Goal: Transaction & Acquisition: Purchase product/service

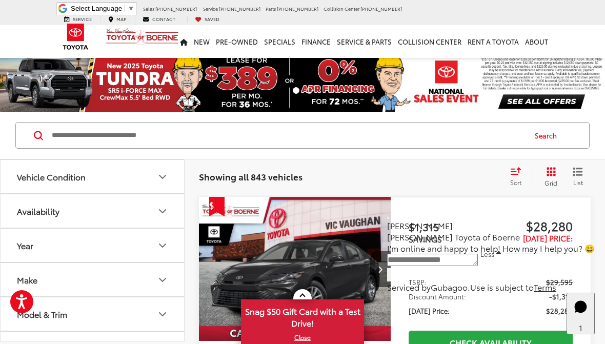
click at [131, 131] on input "Search by Make, Model, or Keyword" at bounding box center [288, 135] width 474 height 25
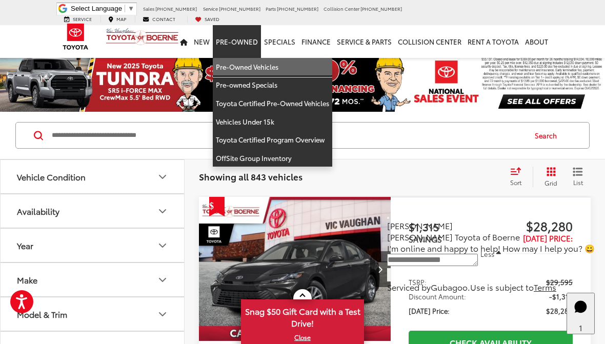
click at [247, 61] on link "Pre-Owned Vehicles" at bounding box center [272, 67] width 119 height 18
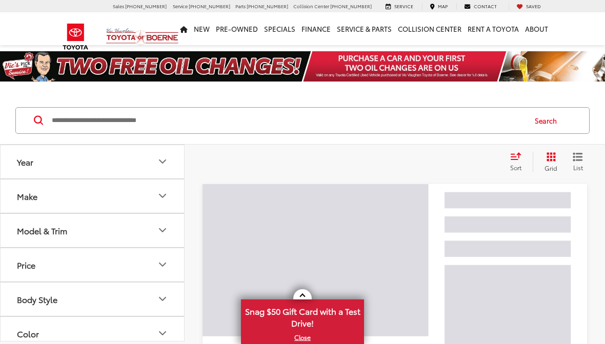
click at [87, 116] on input "Search by Make, Model, or Keyword" at bounding box center [288, 120] width 474 height 25
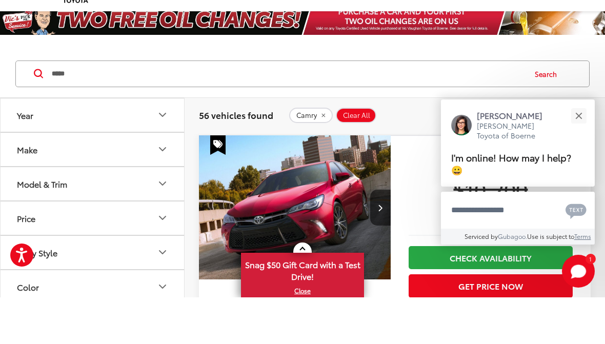
click at [541, 108] on button "Search" at bounding box center [548, 121] width 47 height 26
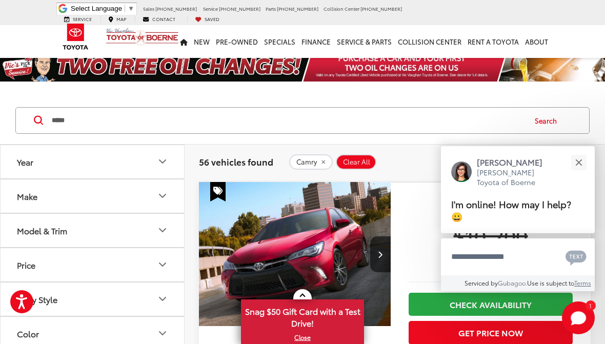
click at [108, 126] on input "*****" at bounding box center [288, 120] width 474 height 25
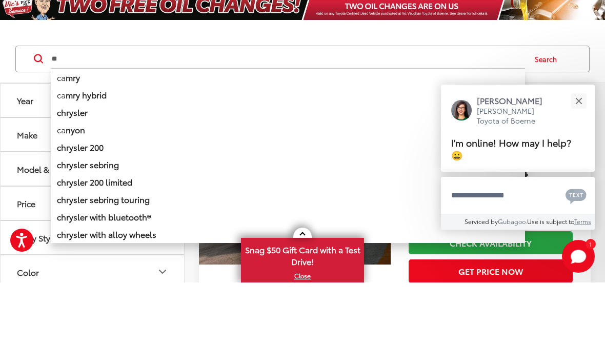
type input "*"
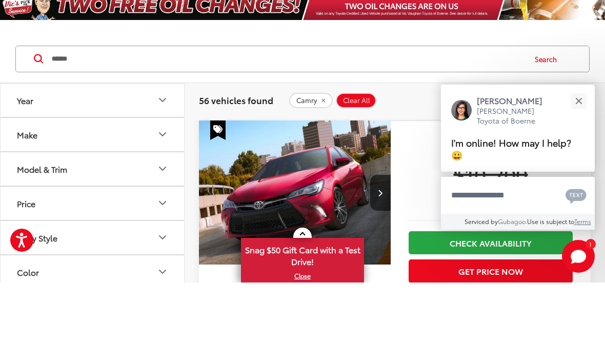
scroll to position [62, 0]
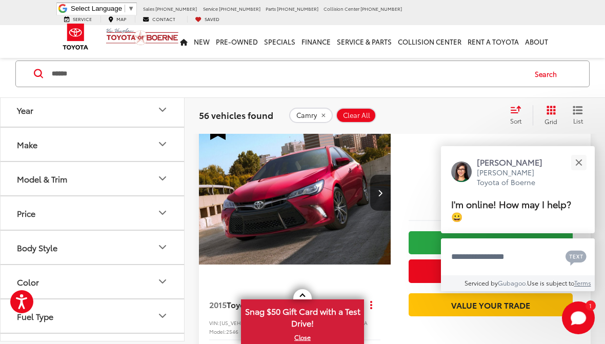
type input "******"
click at [545, 85] on button "Search" at bounding box center [548, 74] width 47 height 26
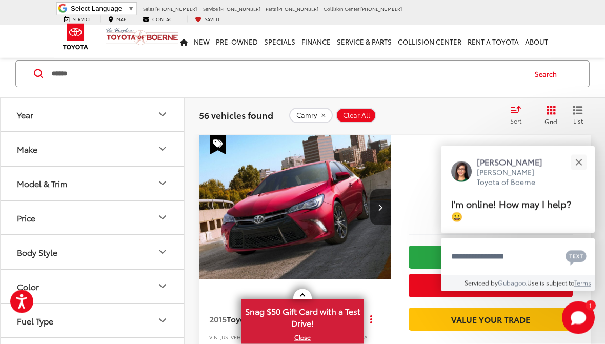
scroll to position [47, 0]
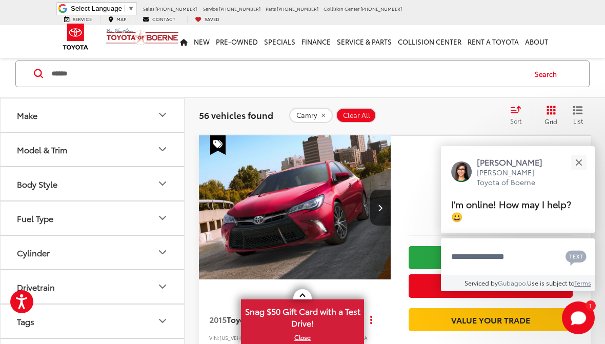
click at [549, 72] on button "Search" at bounding box center [548, 74] width 47 height 26
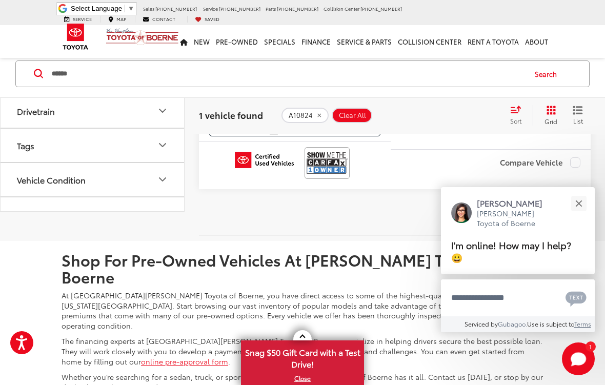
scroll to position [357, 0]
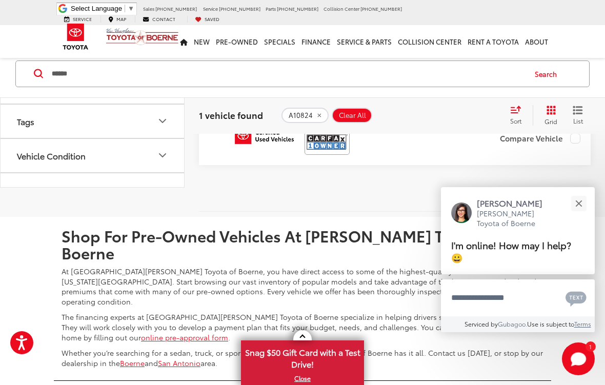
click at [585, 206] on button "Close" at bounding box center [579, 203] width 22 height 22
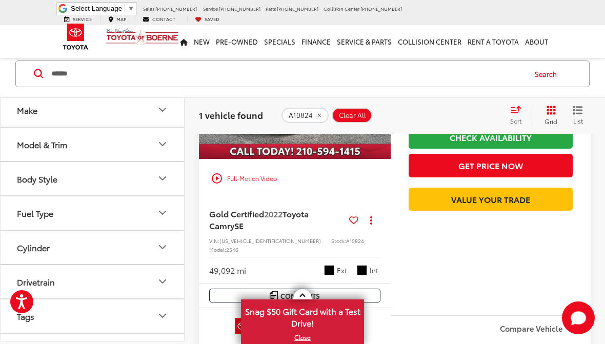
scroll to position [167, 0]
